Goal: Information Seeking & Learning: Check status

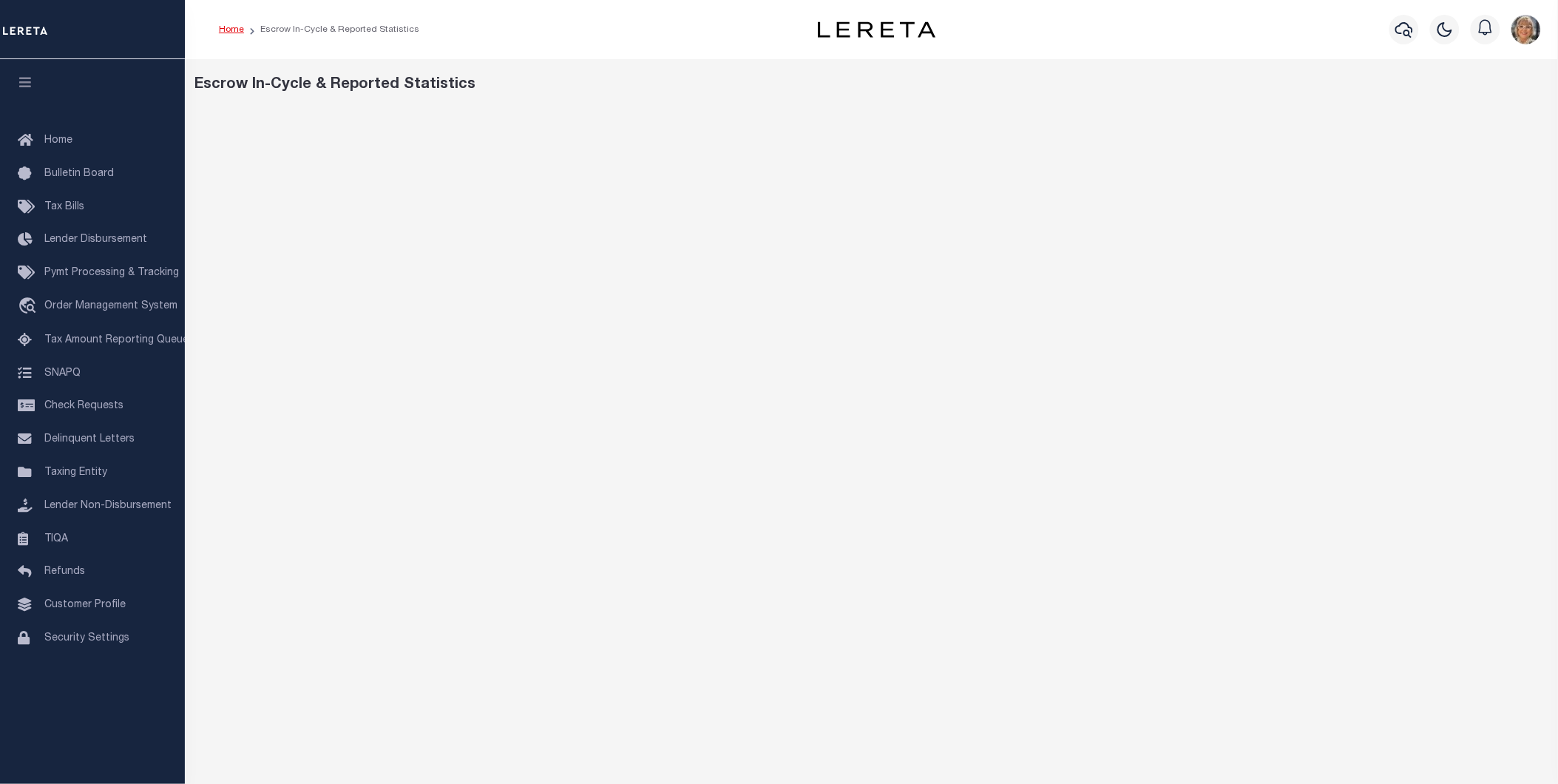
click at [227, 27] on link "Home" at bounding box center [231, 29] width 25 height 9
click at [226, 31] on link "Home" at bounding box center [231, 29] width 25 height 9
click at [227, 27] on link "Home" at bounding box center [231, 29] width 25 height 9
click at [224, 25] on link "Home" at bounding box center [231, 29] width 25 height 9
click at [231, 27] on link "Home" at bounding box center [231, 29] width 25 height 9
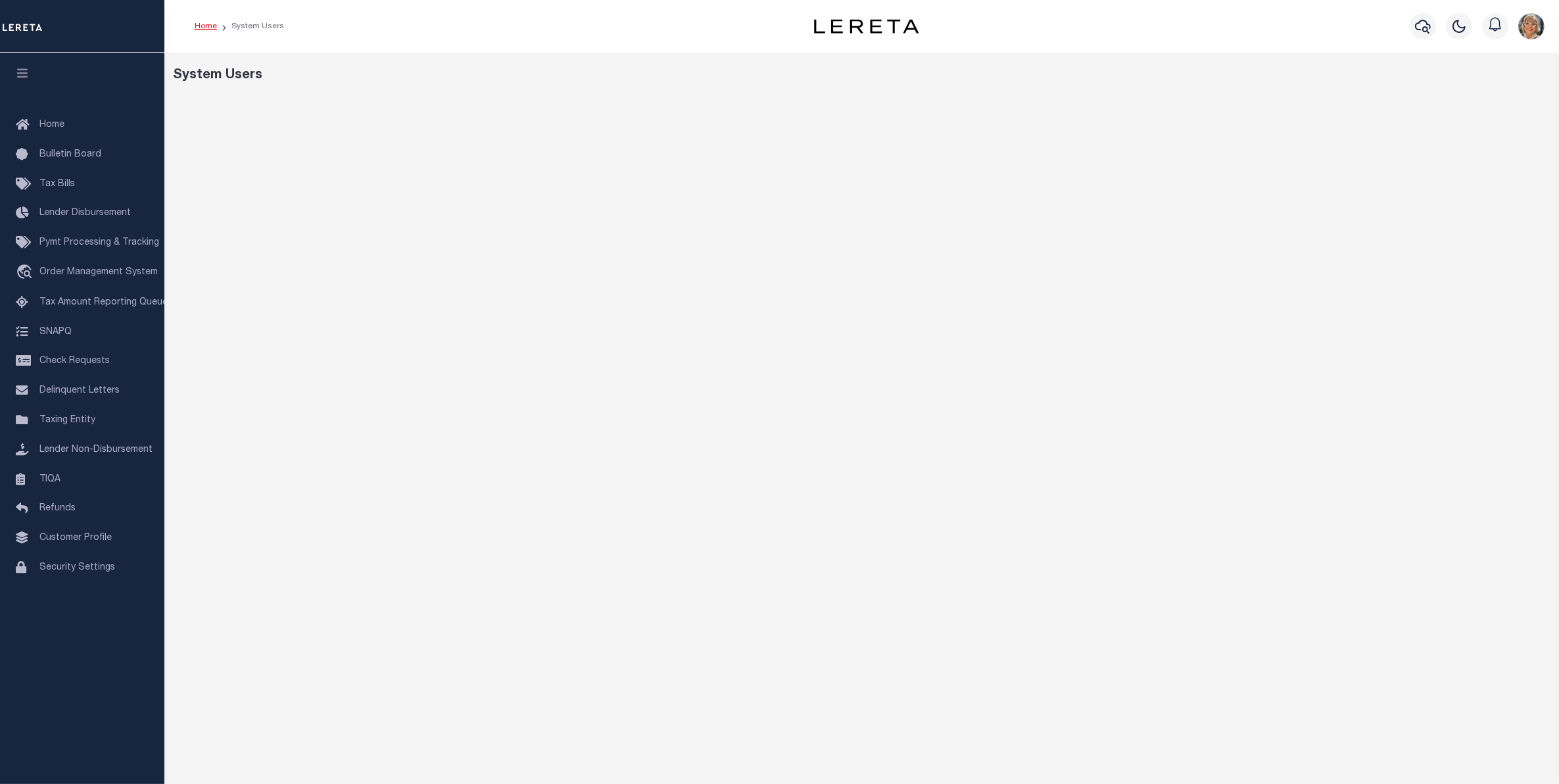
click at [197, 26] on link "Home" at bounding box center [206, 26] width 22 height 8
